Goal: Task Accomplishment & Management: Manage account settings

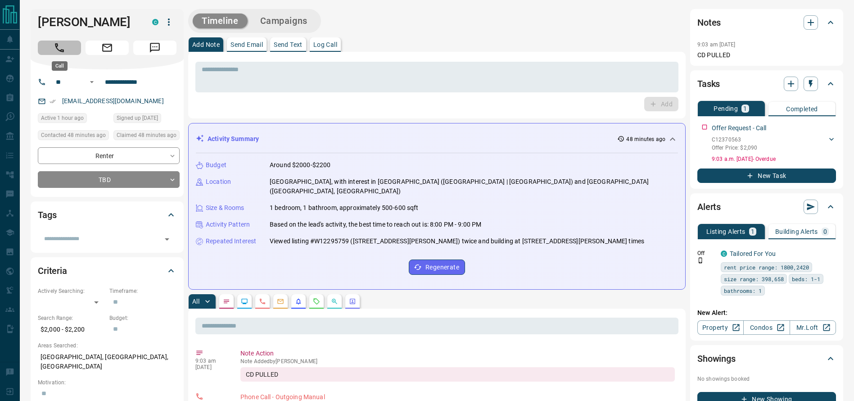
click at [70, 50] on button "Call" at bounding box center [59, 48] width 43 height 14
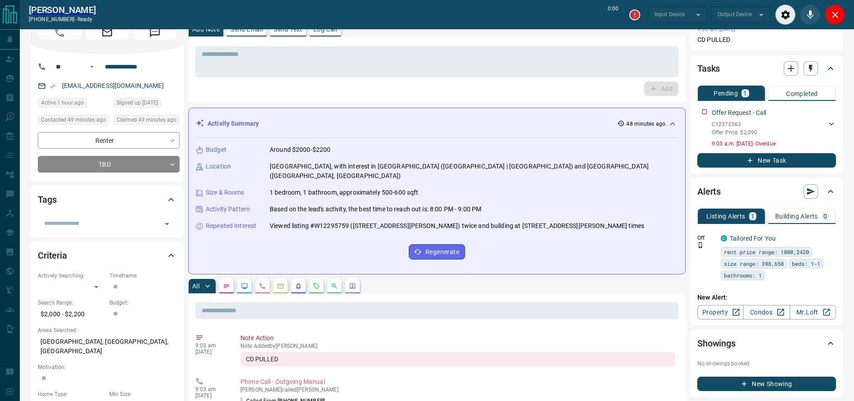
scroll to position [47, 0]
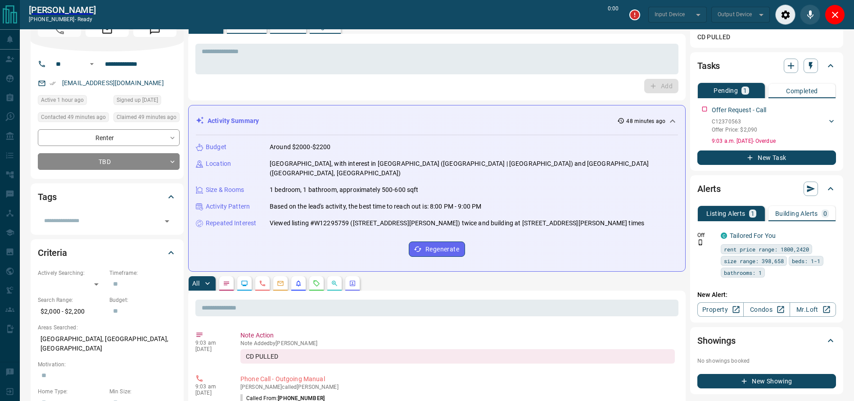
type input "*******"
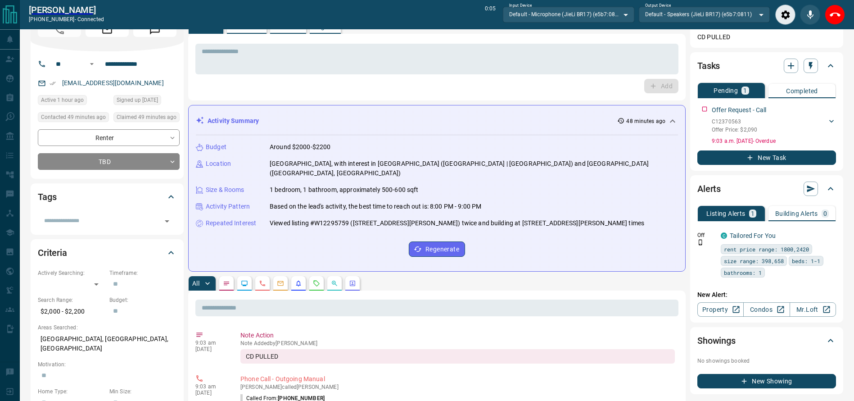
drag, startPoint x: 836, startPoint y: 19, endPoint x: 744, endPoint y: 38, distance: 94.2
click at [836, 18] on button "End Call" at bounding box center [835, 15] width 20 height 20
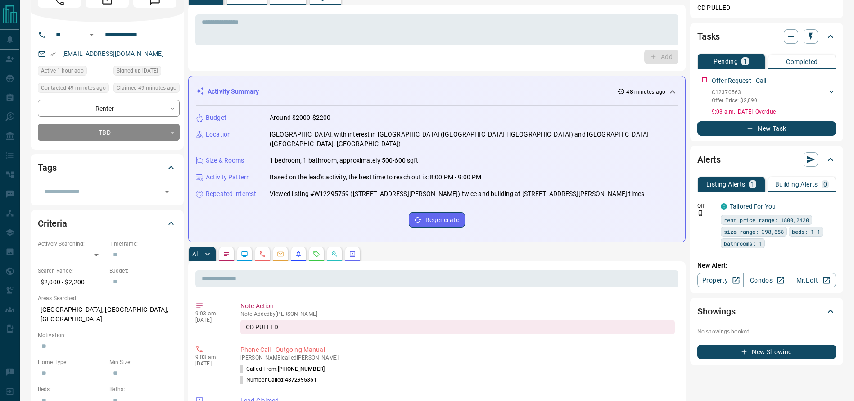
scroll to position [18, 0]
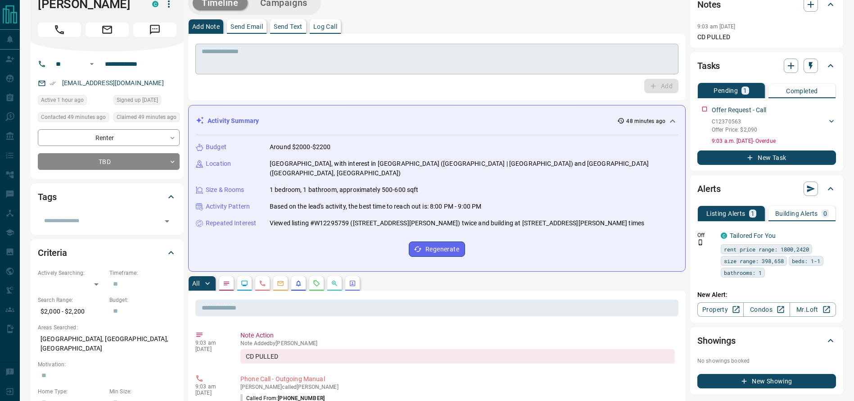
click at [561, 60] on textarea at bounding box center [437, 59] width 470 height 23
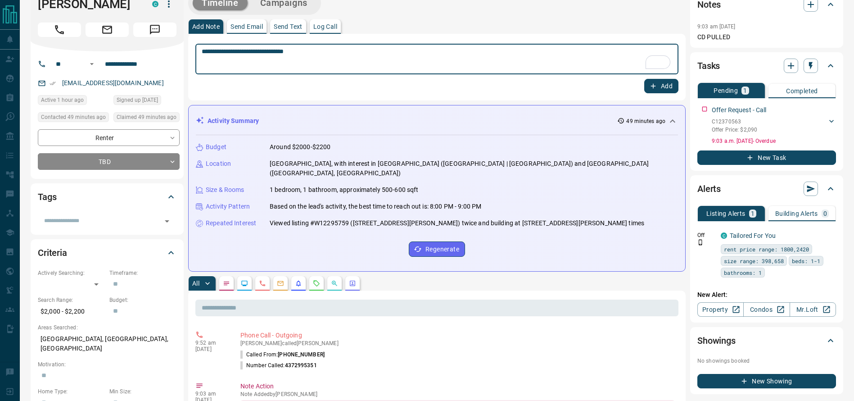
scroll to position [0, 0]
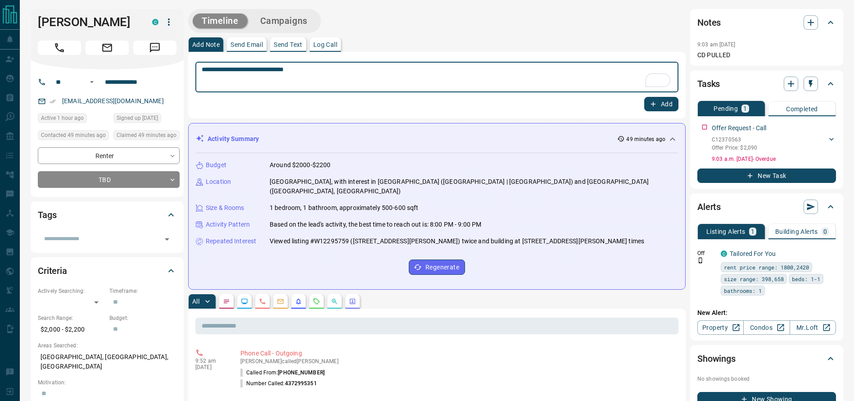
type textarea "**********"
click at [674, 99] on button "Add" at bounding box center [661, 104] width 34 height 14
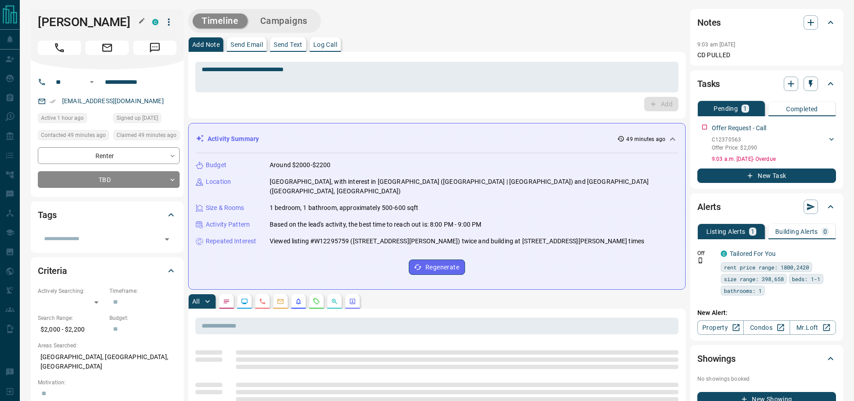
click at [57, 24] on h1 "[PERSON_NAME]" at bounding box center [88, 22] width 101 height 14
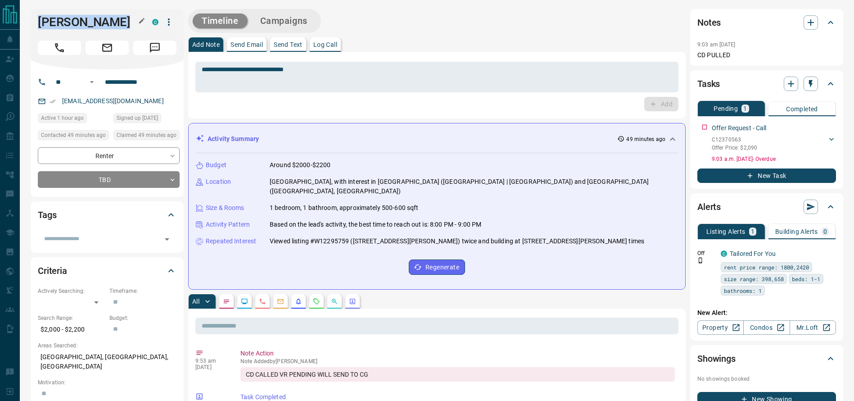
click at [57, 24] on h1 "[PERSON_NAME]" at bounding box center [88, 22] width 101 height 14
copy div "Lily M C"
drag, startPoint x: 147, startPoint y: 108, endPoint x: 53, endPoint y: 99, distance: 94.4
click at [53, 99] on div "[EMAIL_ADDRESS][DOMAIN_NAME]" at bounding box center [109, 101] width 142 height 15
copy link "[EMAIL_ADDRESS][DOMAIN_NAME]"
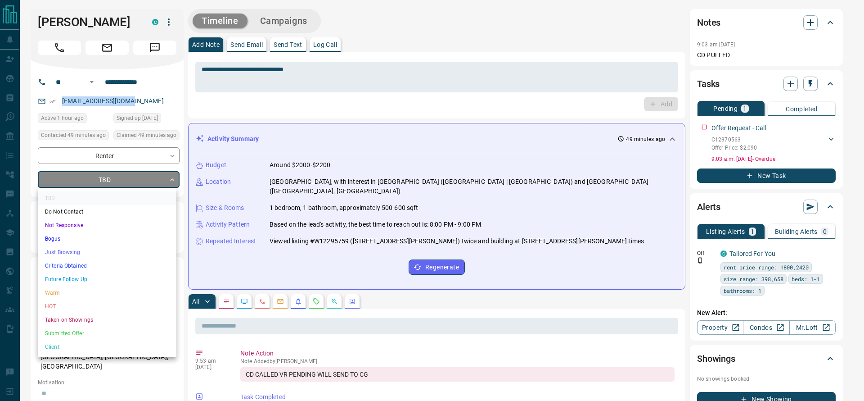
click at [123, 263] on li "Criteria Obtained" at bounding box center [107, 266] width 139 height 14
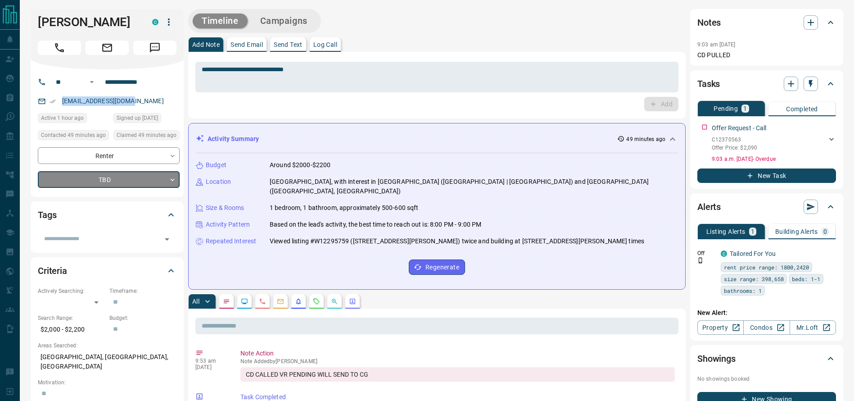
type input "*"
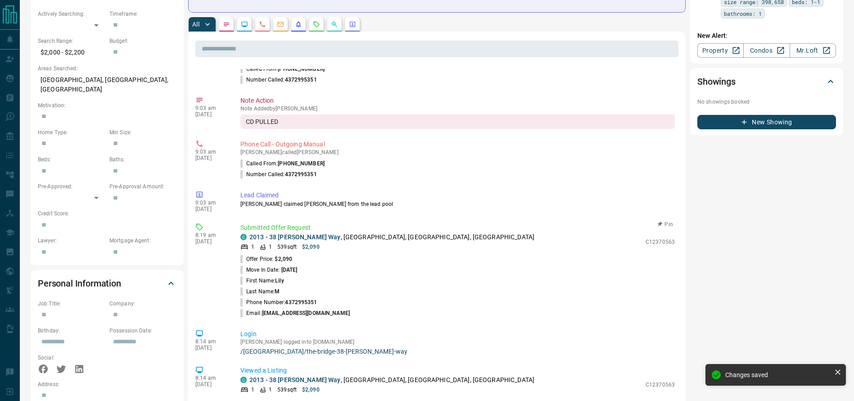
scroll to position [148, 0]
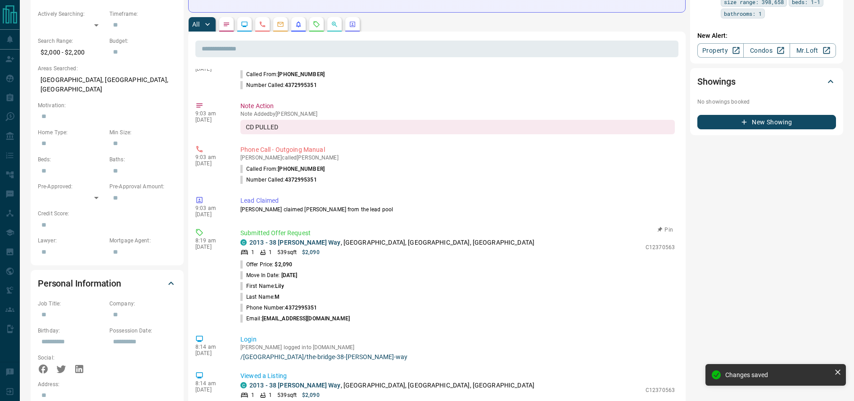
click at [298, 272] on span "[DATE]" at bounding box center [289, 275] width 16 height 6
copy p "Move In Date: [DATE]"
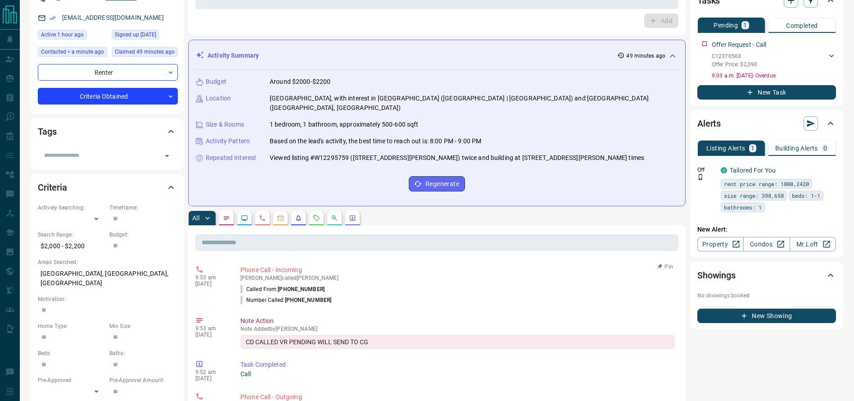
scroll to position [77, 0]
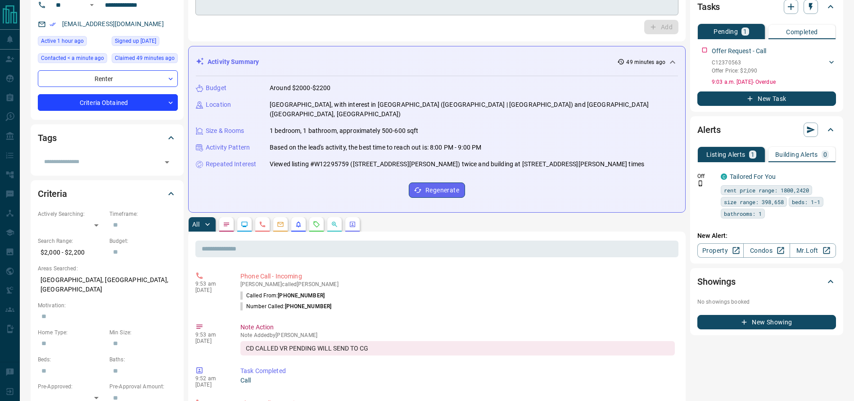
click at [249, 4] on textarea "**********" at bounding box center [437, 0] width 470 height 23
paste textarea "**********"
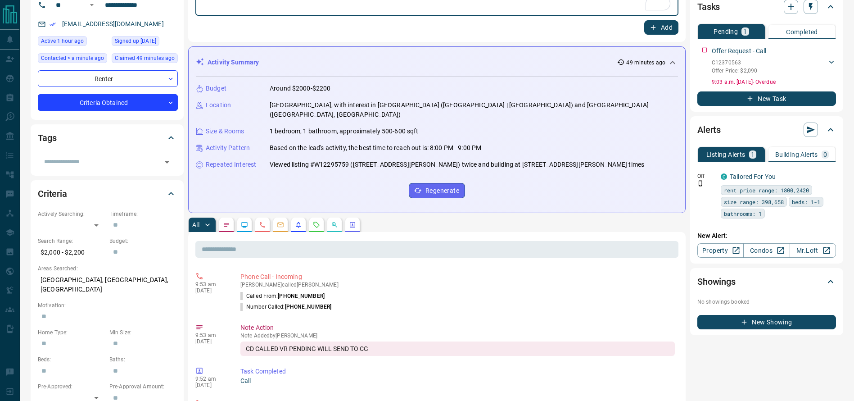
scroll to position [0, 0]
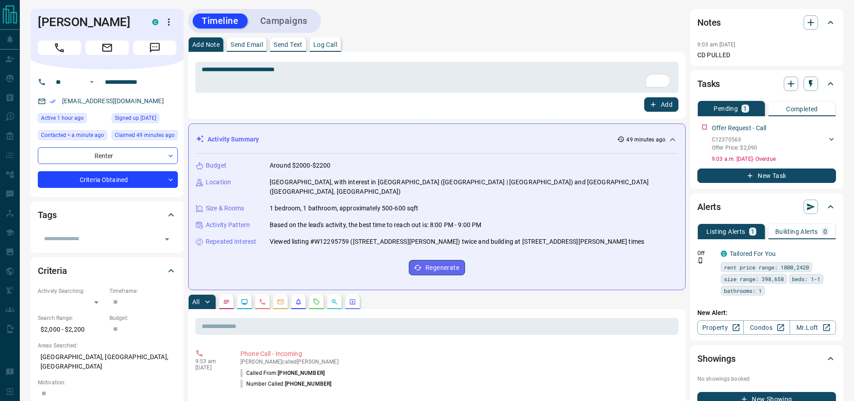
drag, startPoint x: 656, startPoint y: 107, endPoint x: 547, endPoint y: 101, distance: 110.0
click at [547, 101] on div "Add" at bounding box center [436, 104] width 483 height 14
click at [530, 68] on textarea "**********" at bounding box center [437, 77] width 470 height 23
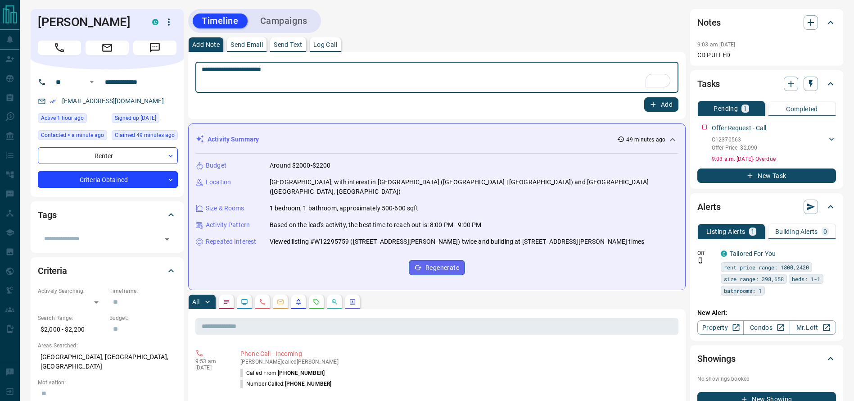
type textarea "**********"
click at [666, 102] on button "Add" at bounding box center [661, 104] width 34 height 14
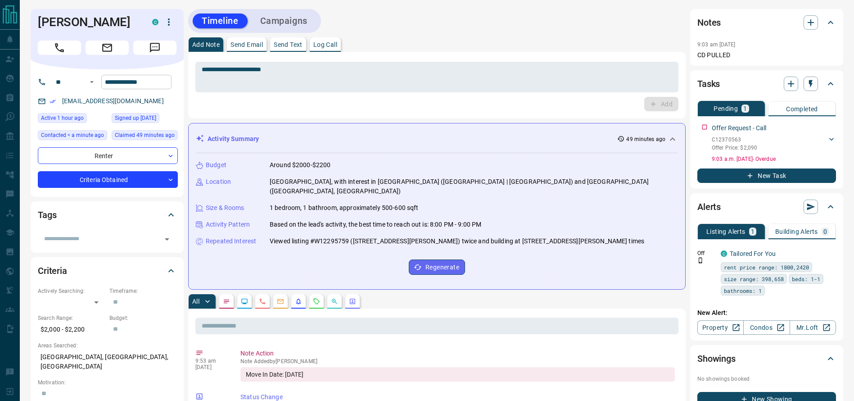
click at [135, 81] on input "**********" at bounding box center [136, 82] width 70 height 14
drag, startPoint x: 127, startPoint y: 99, endPoint x: 36, endPoint y: 107, distance: 91.3
click at [36, 107] on div "**********" at bounding box center [107, 132] width 153 height 127
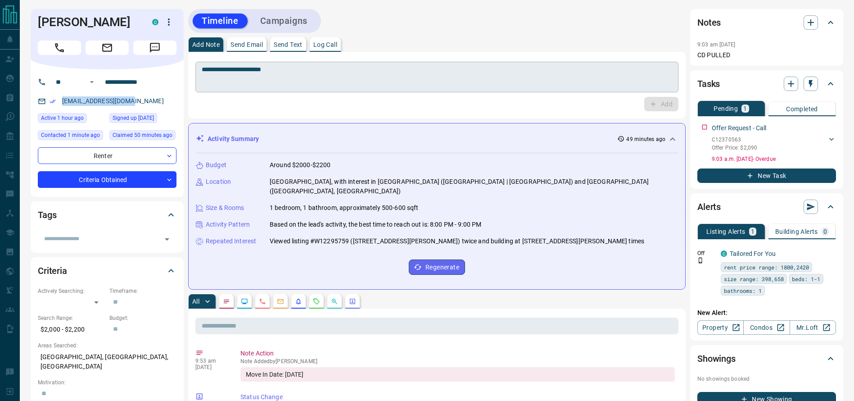
copy link "[EMAIL_ADDRESS][DOMAIN_NAME]"
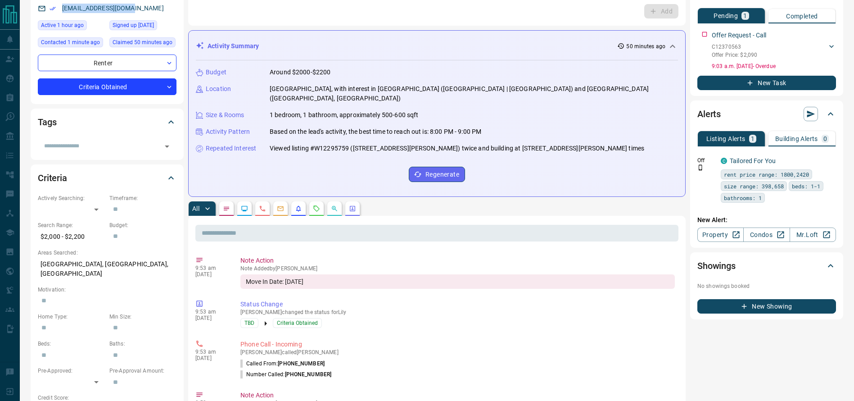
scroll to position [96, 0]
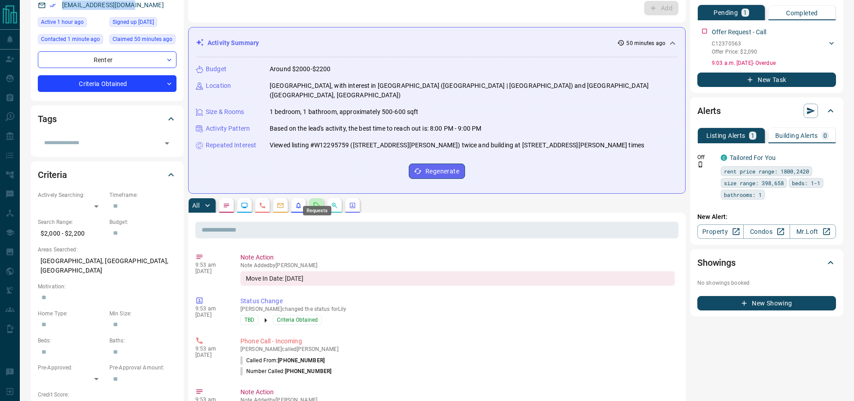
click at [314, 202] on icon "Requests" at bounding box center [316, 205] width 7 height 7
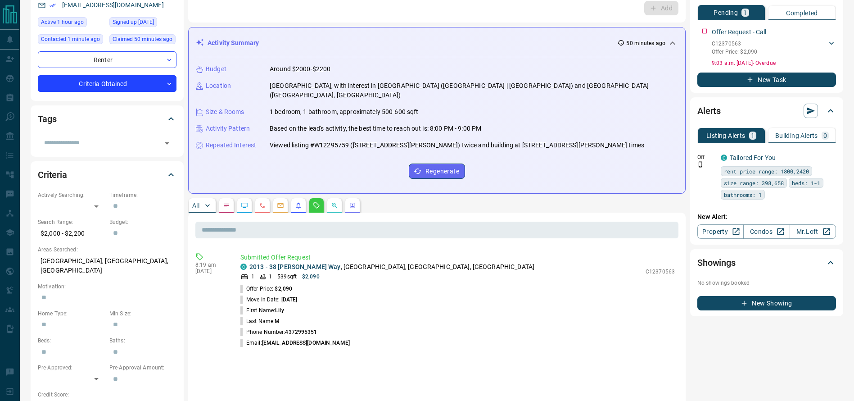
click at [366, 272] on div "1 1 539 sqft $2,090" at bounding box center [440, 276] width 401 height 8
click at [366, 262] on div "C 2013 - [STREET_ADDRESS][PERSON_NAME] 1 1 539 sqft $2,090" at bounding box center [440, 271] width 401 height 18
click at [366, 262] on p "2013 - [STREET_ADDRESS][PERSON_NAME]" at bounding box center [391, 266] width 285 height 9
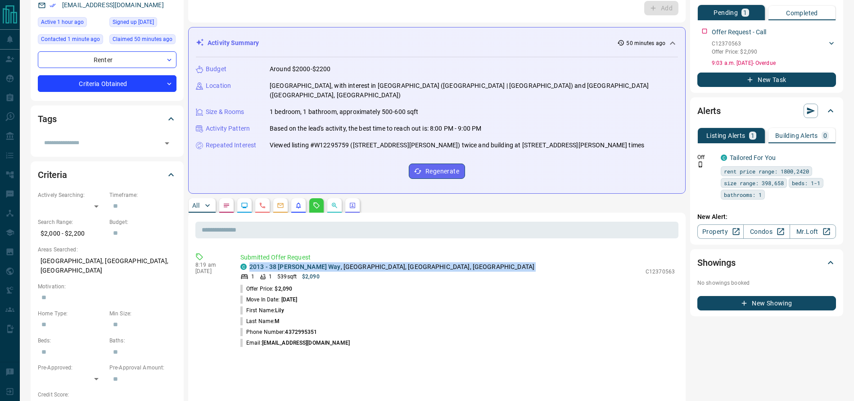
click at [366, 262] on p "2013 - [STREET_ADDRESS][PERSON_NAME]" at bounding box center [391, 266] width 285 height 9
copy div "2013 - [STREET_ADDRESS][PERSON_NAME]"
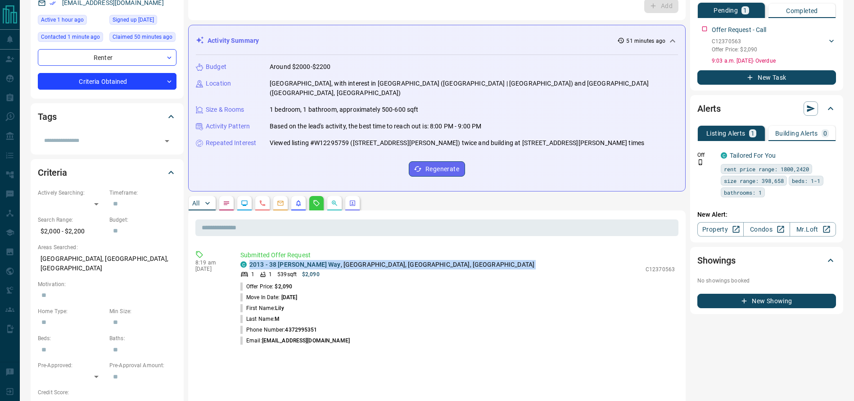
scroll to position [97, 0]
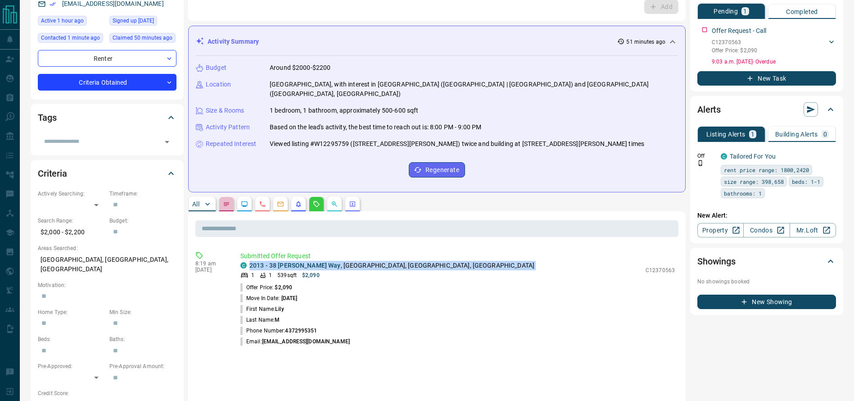
click at [220, 198] on button "button" at bounding box center [226, 204] width 14 height 14
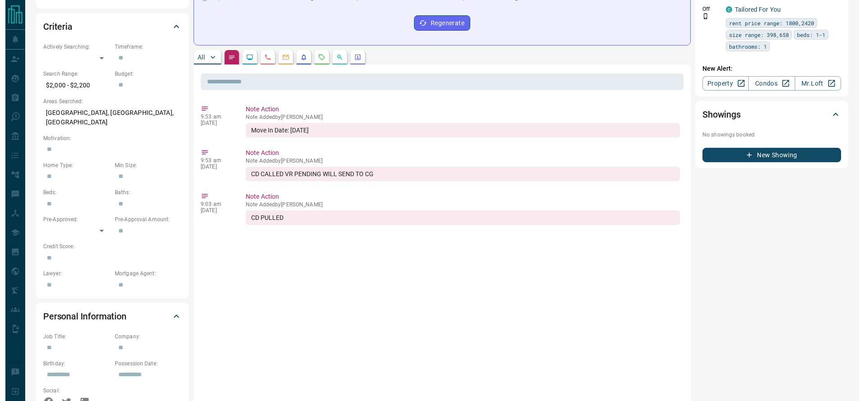
scroll to position [0, 0]
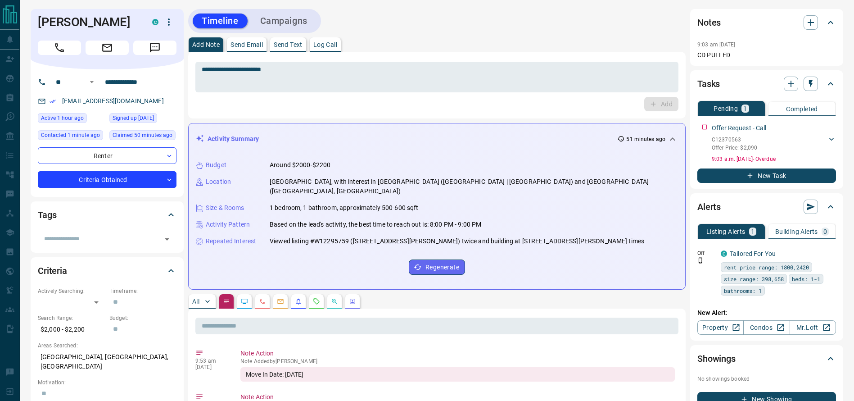
click at [176, 17] on div "C" at bounding box center [164, 21] width 24 height 15
click at [174, 17] on div "C" at bounding box center [164, 21] width 24 height 15
click at [174, 18] on icon "button" at bounding box center [168, 22] width 11 height 11
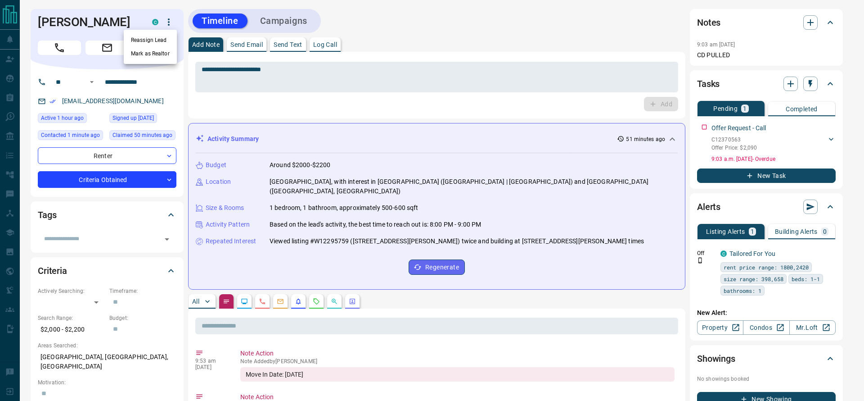
click at [164, 34] on li "Reassign Lead" at bounding box center [150, 40] width 53 height 14
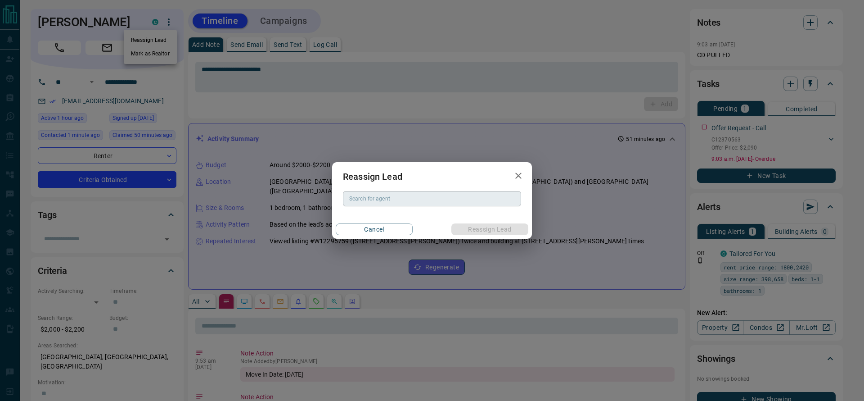
click at [415, 197] on input "Search for agent" at bounding box center [432, 199] width 172 height 10
click at [415, 222] on li "[DEMOGRAPHIC_DATA][PERSON_NAME]" at bounding box center [432, 217] width 178 height 14
type input "**********"
click at [487, 226] on button "Reassign Lead" at bounding box center [490, 229] width 77 height 12
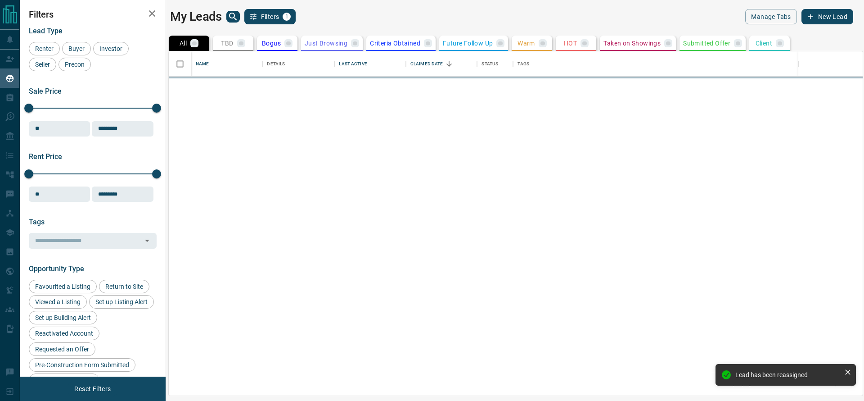
scroll to position [310, 684]
